Goal: Transaction & Acquisition: Obtain resource

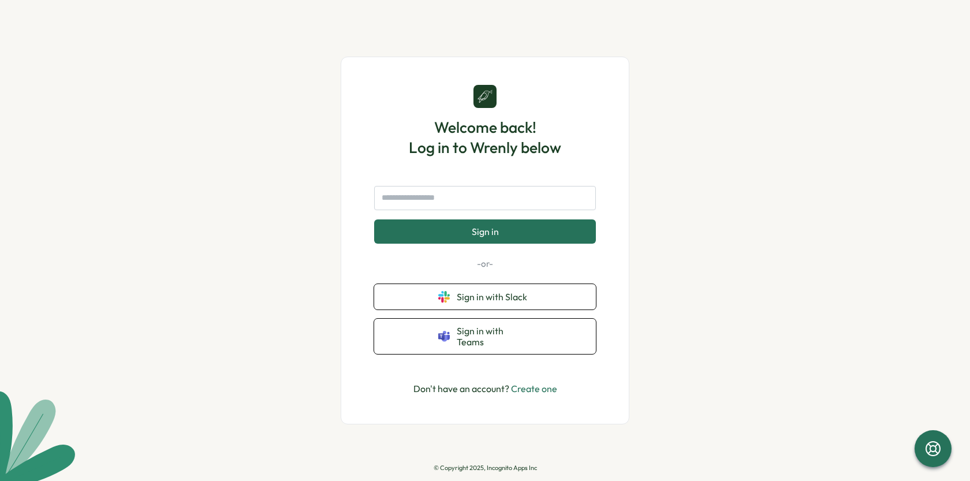
click at [488, 293] on button "Sign in with Slack" at bounding box center [485, 296] width 222 height 25
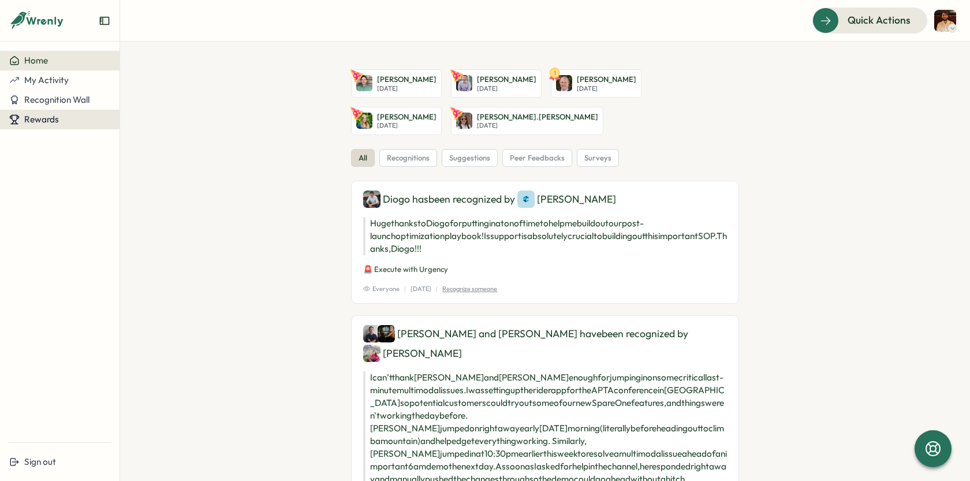
click at [51, 113] on button "Rewards" at bounding box center [60, 120] width 120 height 20
click at [161, 123] on div "Redeem Rewards" at bounding box center [156, 119] width 69 height 13
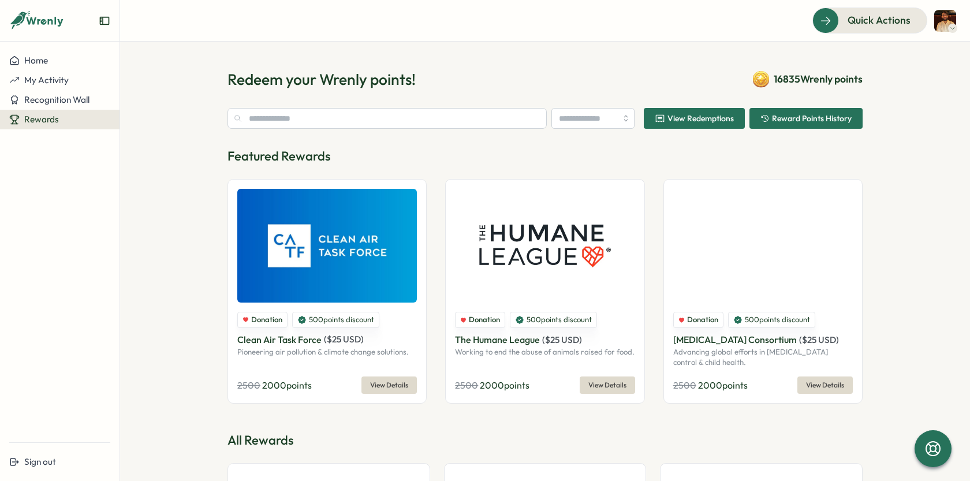
type input "********"
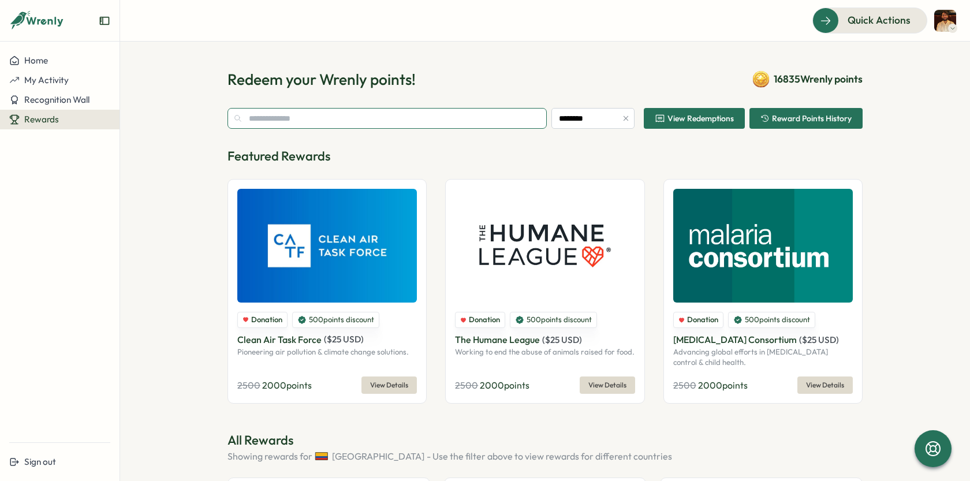
click at [278, 110] on input "text" at bounding box center [387, 118] width 319 height 21
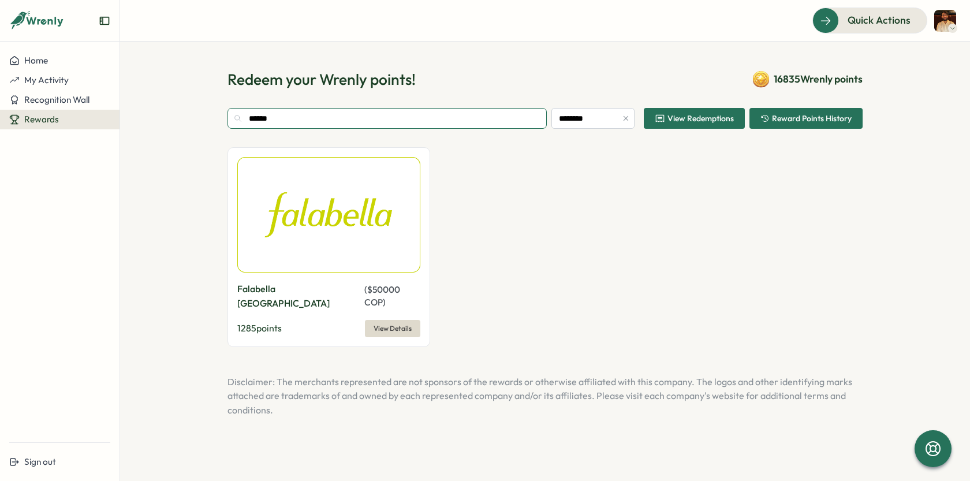
type input "******"
click at [390, 321] on span "View Details" at bounding box center [393, 329] width 38 height 16
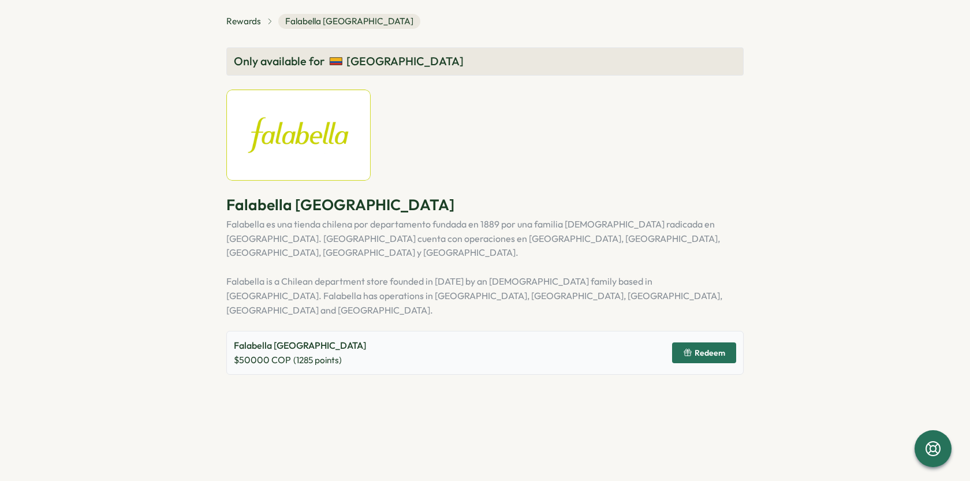
click at [708, 343] on span "Redeem" at bounding box center [704, 353] width 42 height 20
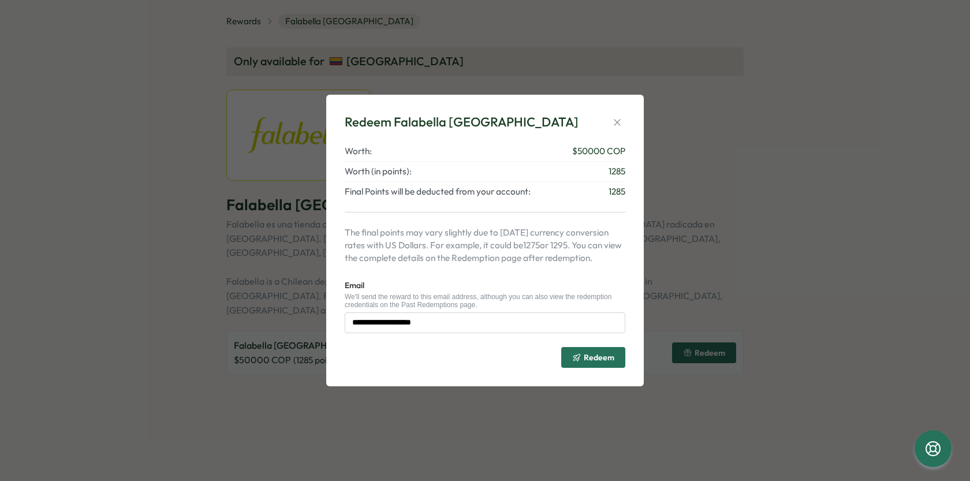
click at [593, 355] on span "Redeem" at bounding box center [599, 357] width 31 height 8
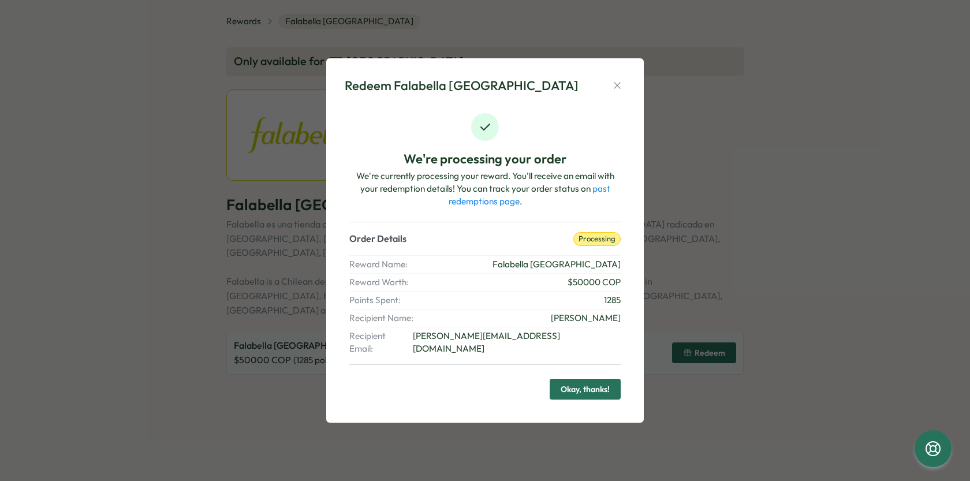
click at [588, 379] on span "Okay, thanks!" at bounding box center [585, 389] width 49 height 20
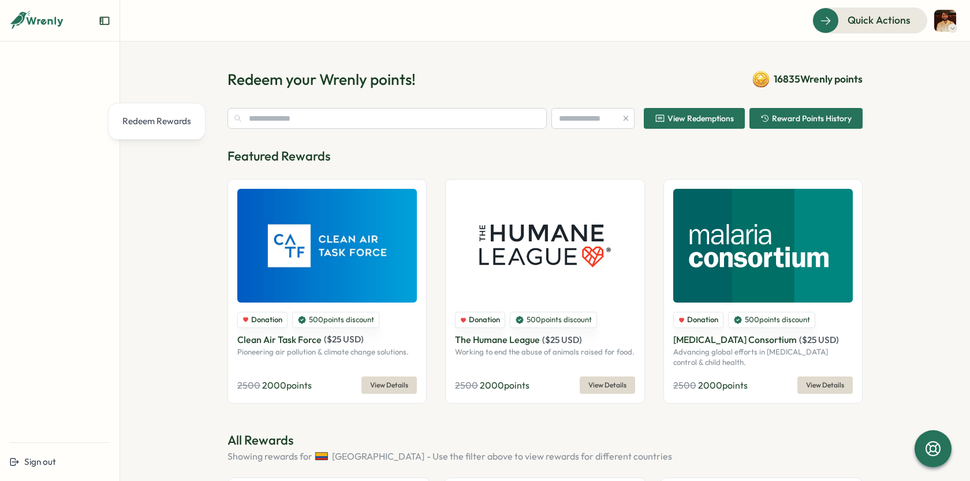
type input "********"
click at [772, 116] on span "Reward Points History" at bounding box center [812, 118] width 80 height 8
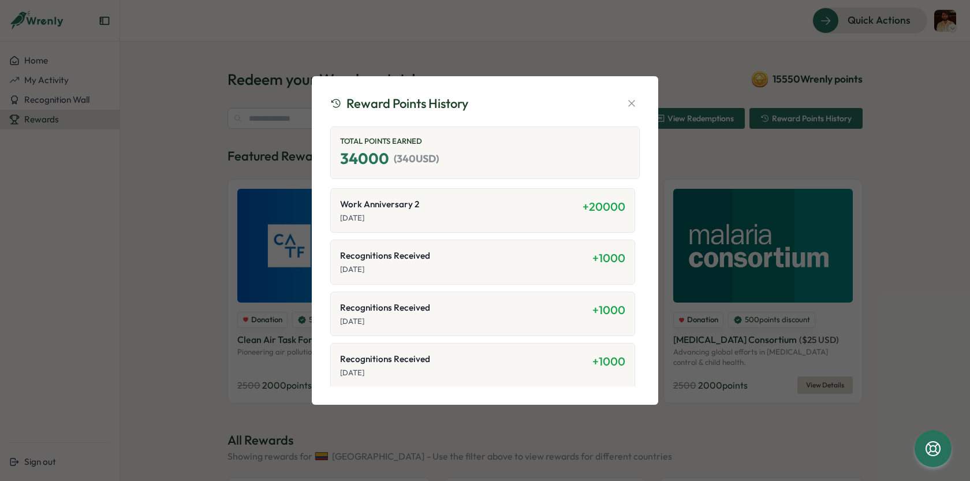
click at [749, 127] on div "Reward Points History Total Points Earned 34000 ( 340 USD) Work Anniversary 2 […" at bounding box center [485, 240] width 970 height 481
click at [632, 93] on div "Reward Points History Total Points Earned 34000 ( 340 USD) Work Anniversary 2 […" at bounding box center [485, 240] width 319 height 301
click at [632, 98] on icon "button" at bounding box center [632, 104] width 12 height 12
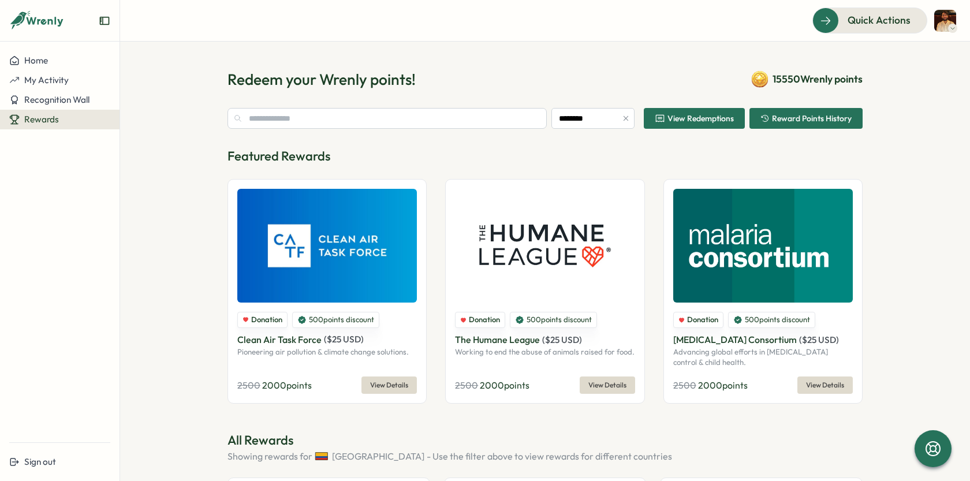
click at [678, 114] on span "View Redemptions" at bounding box center [701, 118] width 66 height 8
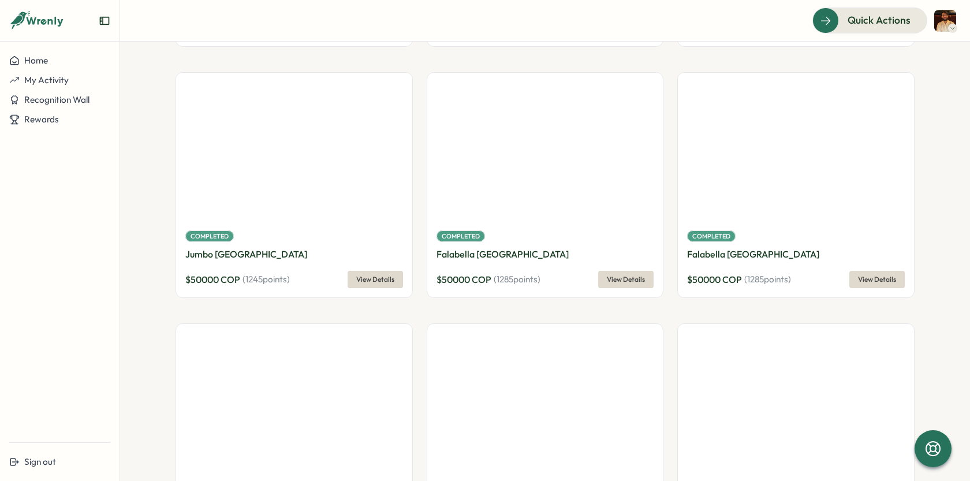
scroll to position [1374, 0]
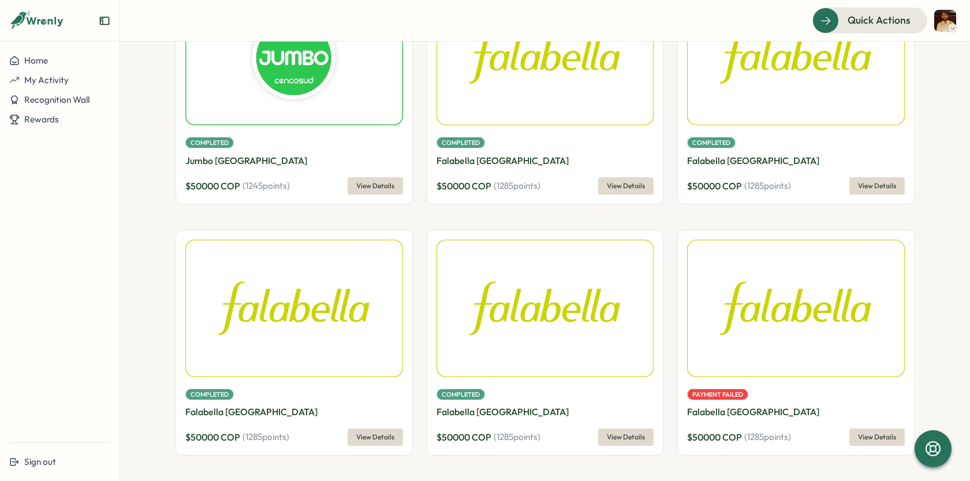
drag, startPoint x: 704, startPoint y: 397, endPoint x: 753, endPoint y: 397, distance: 49.1
click at [753, 397] on div "Payment Failed" at bounding box center [796, 393] width 218 height 14
click at [887, 440] on span "View Details" at bounding box center [877, 437] width 38 height 16
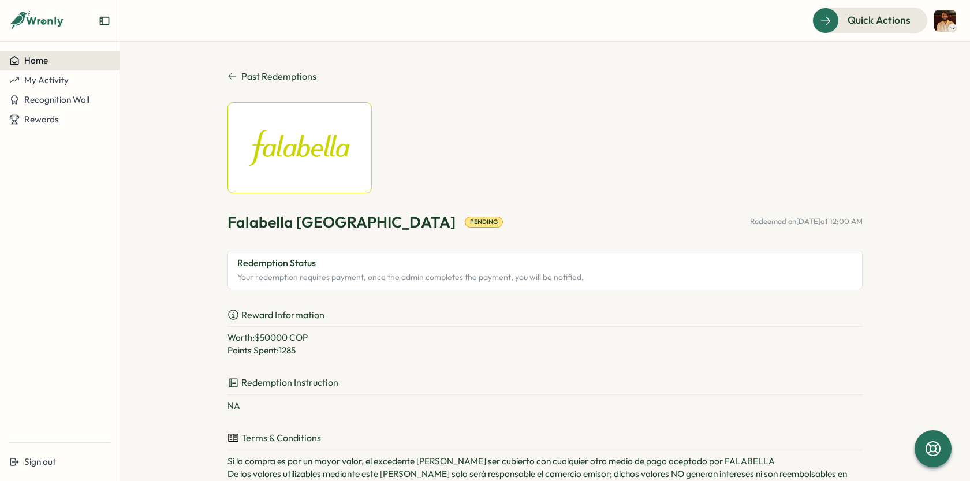
click at [27, 66] on button "Home" at bounding box center [60, 61] width 120 height 20
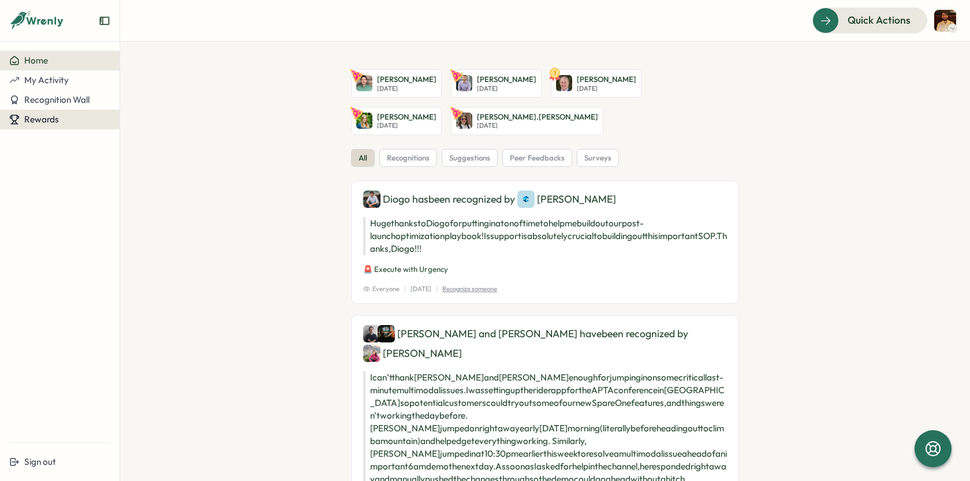
click at [70, 118] on div "Rewards" at bounding box center [59, 119] width 101 height 10
click at [136, 124] on div "Redeem Rewards" at bounding box center [156, 119] width 69 height 13
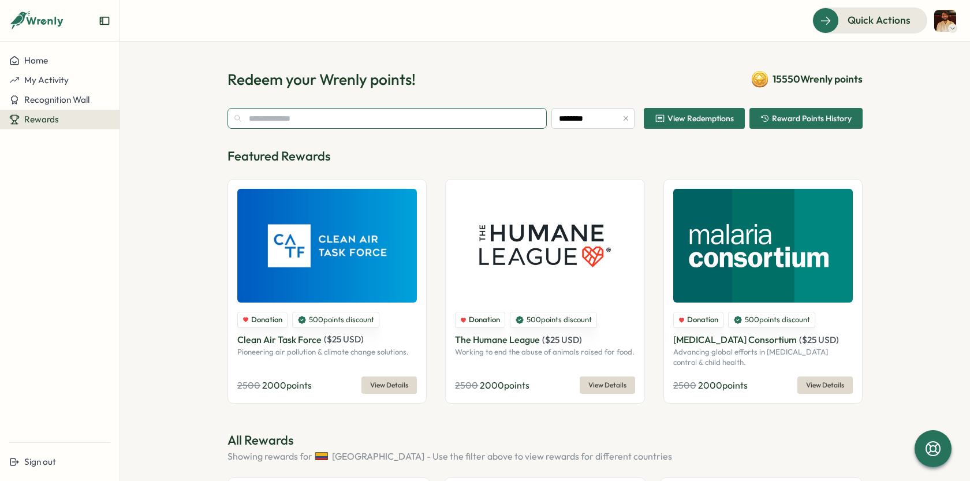
click at [318, 122] on input "text" at bounding box center [387, 118] width 319 height 21
click at [705, 114] on span "View Redemptions" at bounding box center [701, 118] width 66 height 8
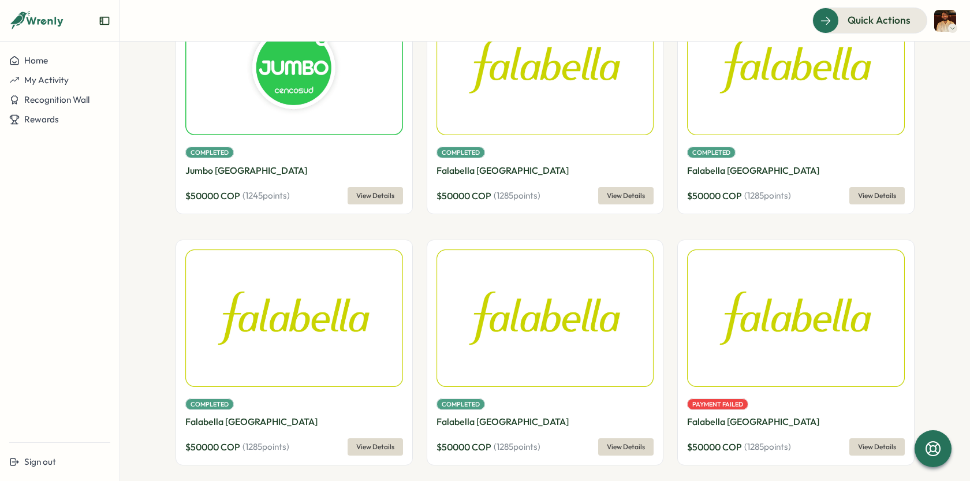
scroll to position [1374, 0]
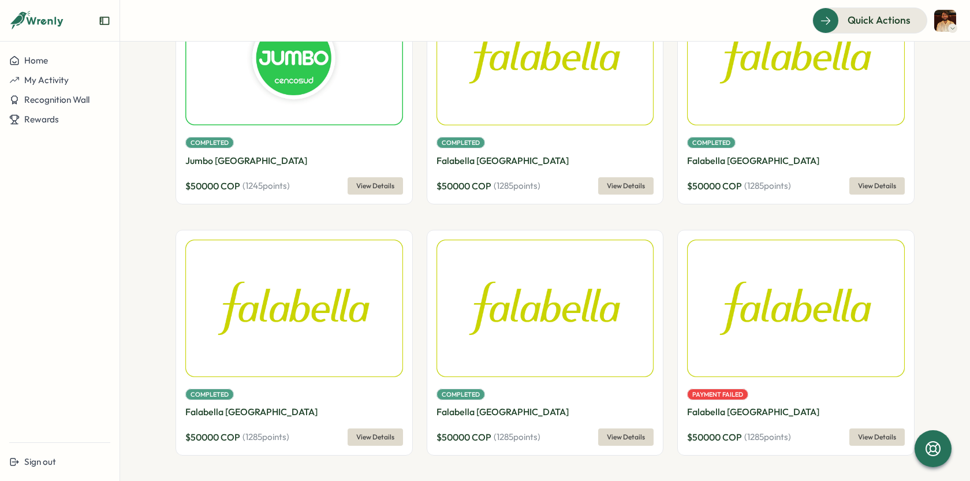
click at [623, 188] on span "View Details" at bounding box center [626, 186] width 38 height 16
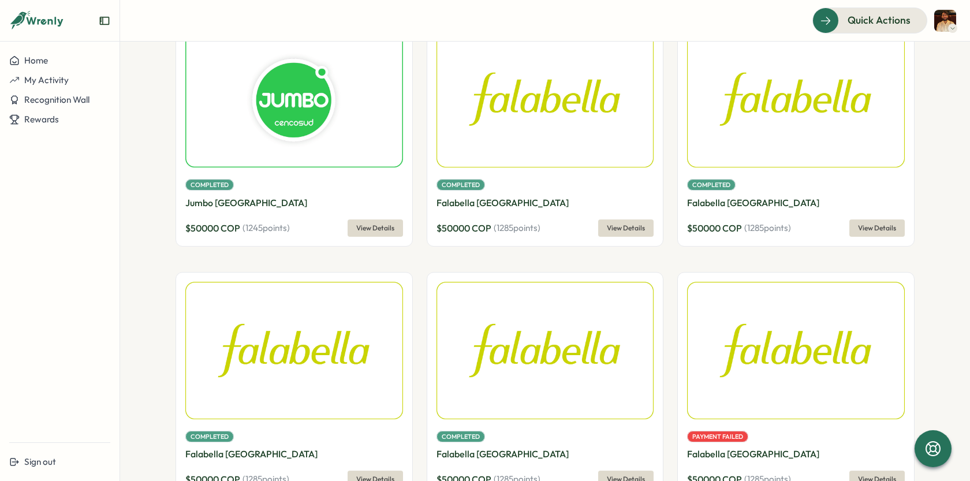
scroll to position [1374, 0]
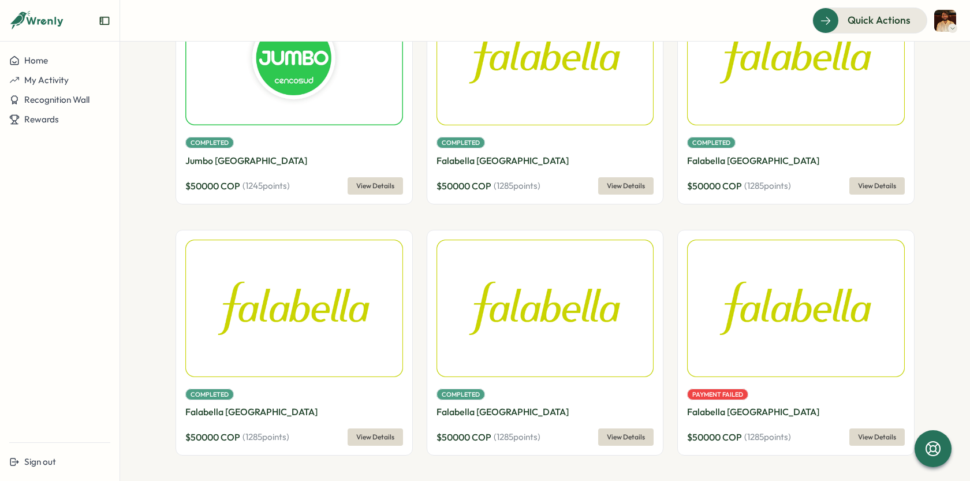
click at [371, 191] on span "View Details" at bounding box center [375, 186] width 38 height 16
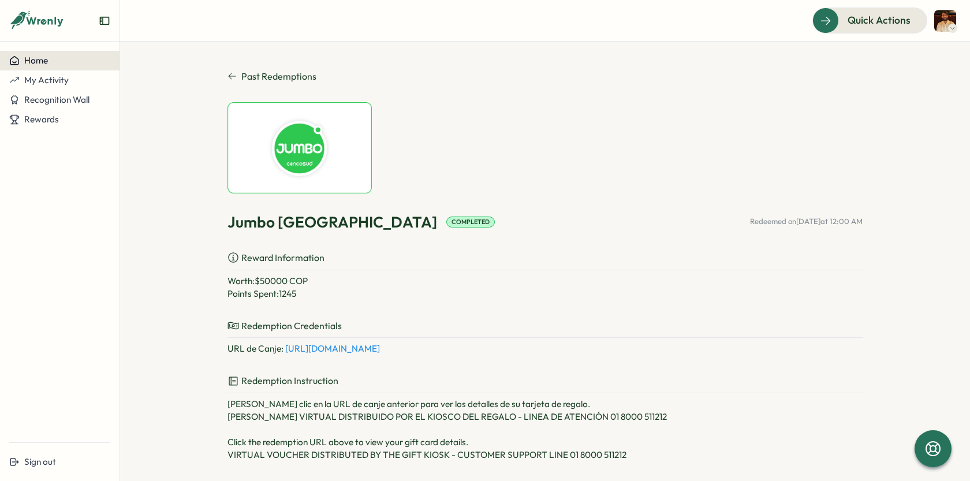
click at [22, 62] on div "Home" at bounding box center [28, 60] width 39 height 10
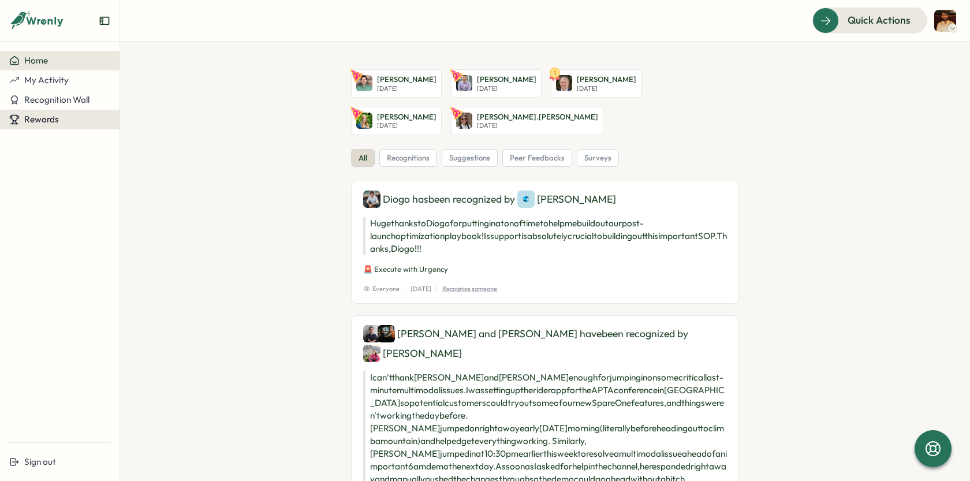
click at [47, 117] on span "Rewards" at bounding box center [41, 119] width 35 height 11
click at [151, 110] on div "Redeem Rewards" at bounding box center [157, 120] width 78 height 22
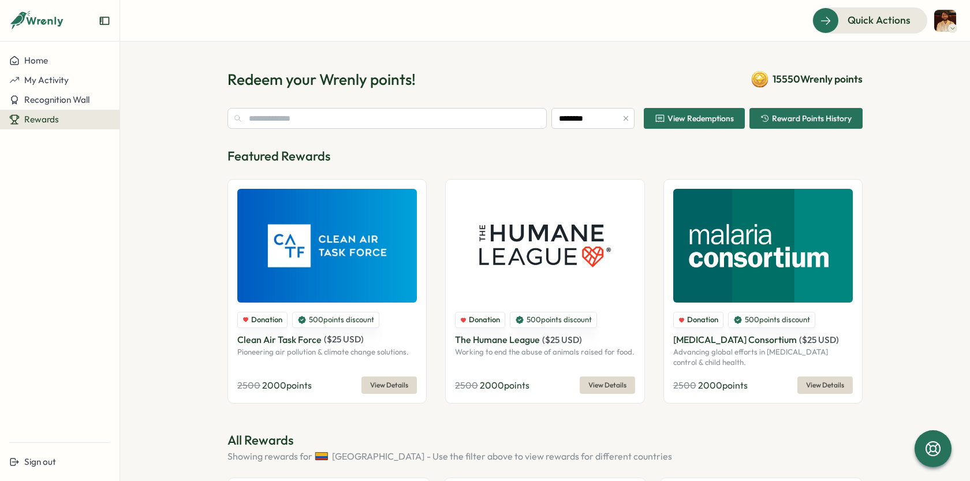
click at [711, 111] on span "View Redemptions" at bounding box center [694, 119] width 79 height 20
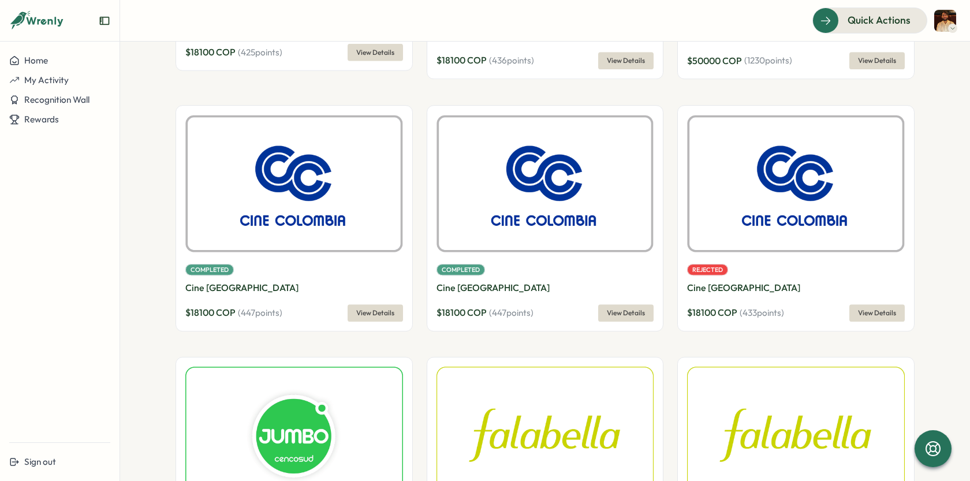
scroll to position [1374, 0]
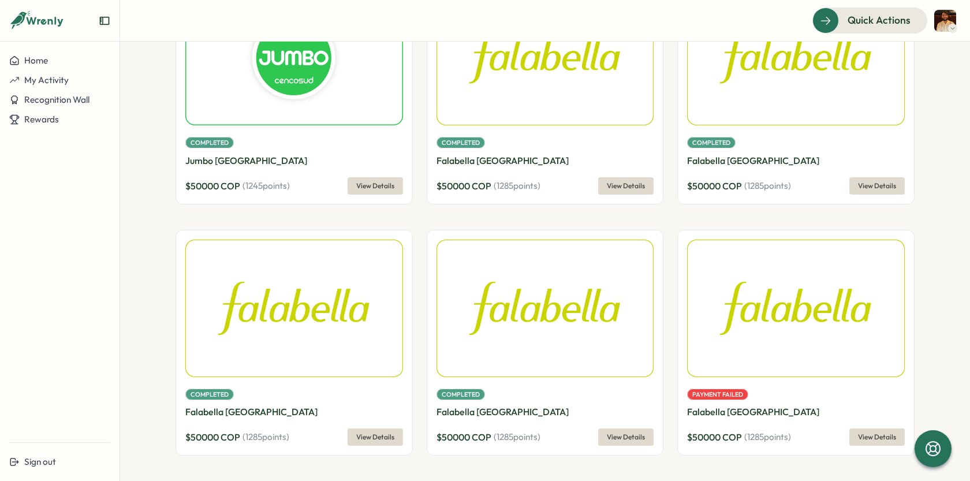
click at [862, 431] on span "View Details" at bounding box center [877, 437] width 38 height 16
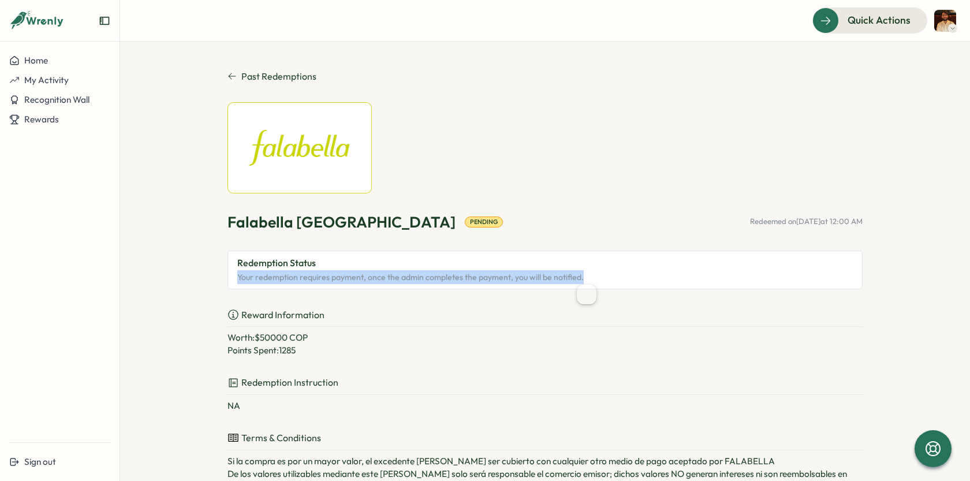
drag, startPoint x: 575, startPoint y: 281, endPoint x: 209, endPoint y: 276, distance: 366.2
click at [209, 276] on section "Past Redemptions Falabella [GEOGRAPHIC_DATA] Pending Redeemed on [DATE] 12:00 A…" at bounding box center [545, 262] width 850 height 440
copy p "Your redemption requires payment, once the admin completes the payment, you wil…"
